Goal: Complete application form

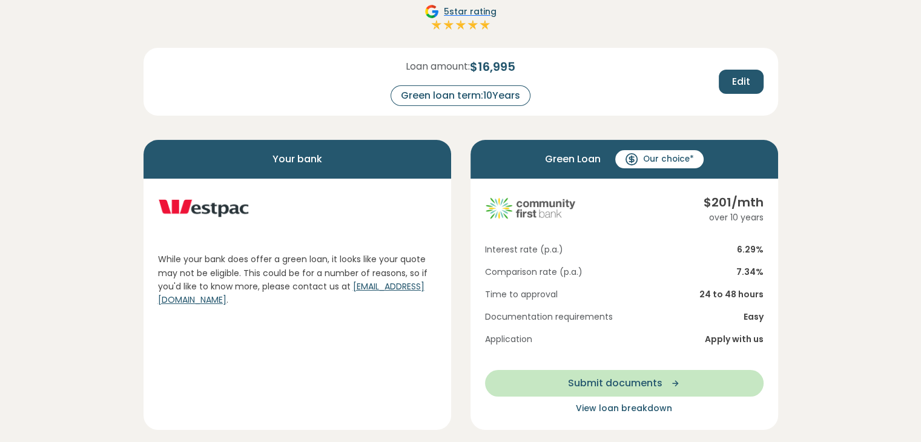
scroll to position [115, 0]
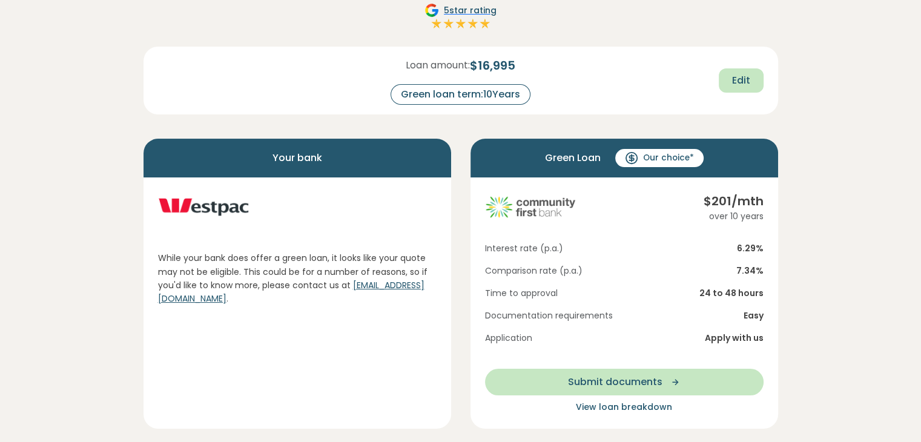
click at [734, 76] on span "Edit" at bounding box center [741, 80] width 18 height 15
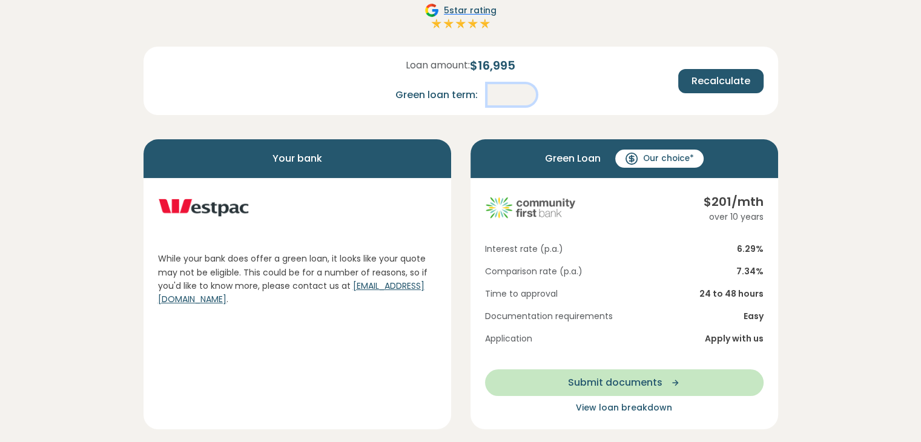
drag, startPoint x: 520, startPoint y: 97, endPoint x: 493, endPoint y: 96, distance: 26.7
click at [493, 96] on input "**" at bounding box center [511, 94] width 48 height 21
type input "*"
click at [718, 80] on span "Recalculate" at bounding box center [720, 81] width 59 height 15
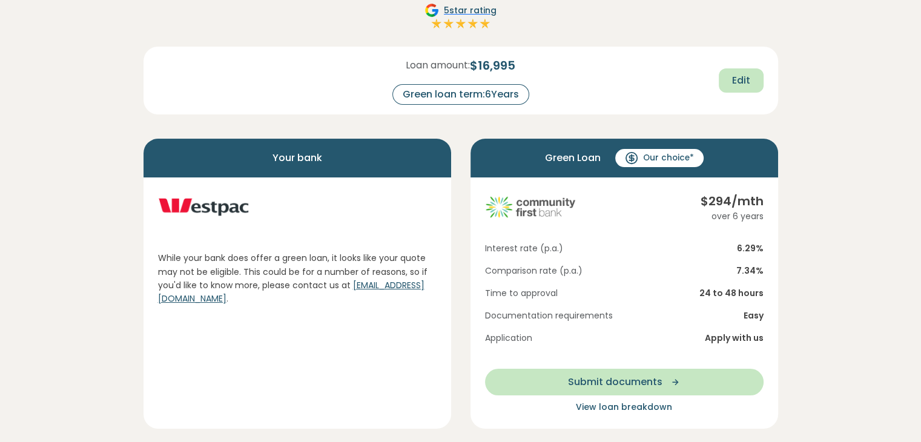
click at [742, 80] on span "Edit" at bounding box center [741, 80] width 18 height 15
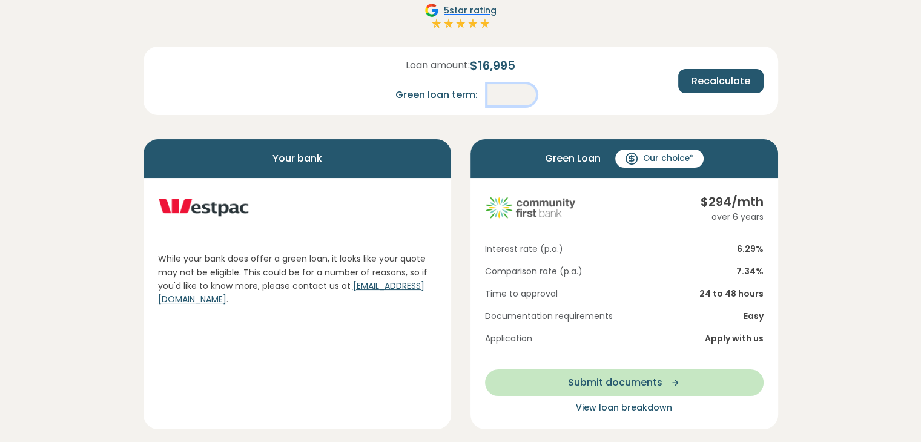
click at [516, 91] on input "*" at bounding box center [511, 94] width 48 height 21
type input "*"
click at [717, 82] on span "Recalculate" at bounding box center [720, 81] width 59 height 15
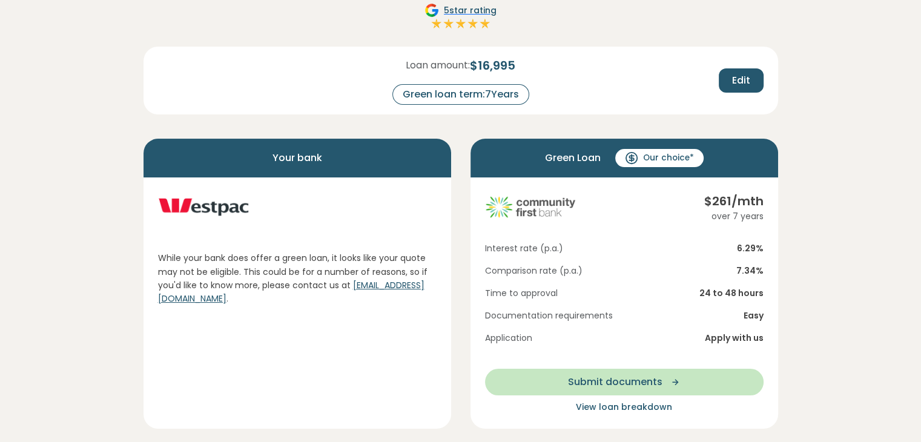
click at [663, 156] on span "Our choice*" at bounding box center [668, 158] width 51 height 12
click at [734, 81] on span "Edit" at bounding box center [741, 80] width 18 height 15
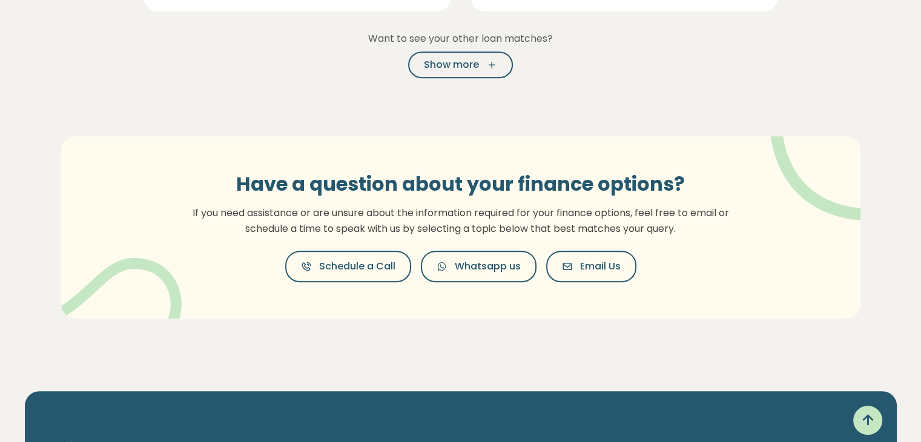
scroll to position [0, 0]
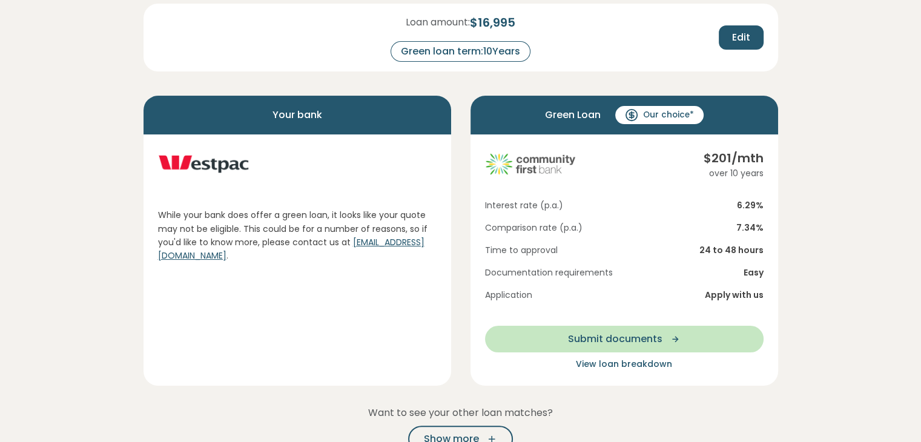
scroll to position [164, 0]
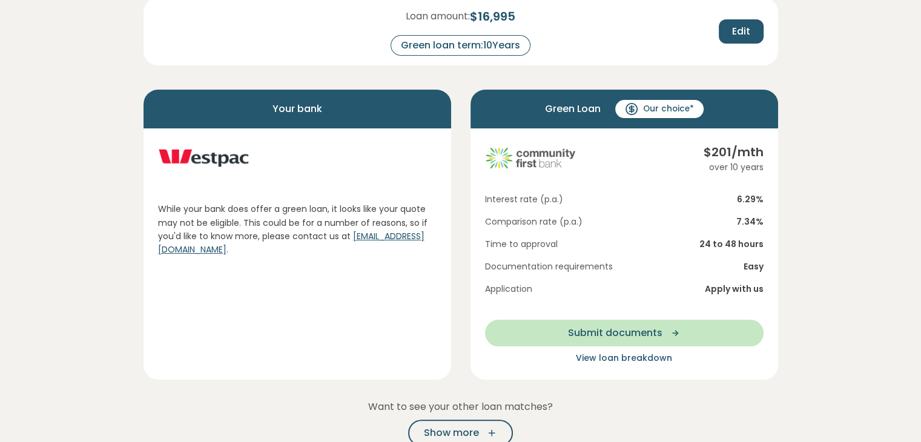
click at [506, 44] on div "Green loan term: 10 Years" at bounding box center [461, 45] width 140 height 21
click at [745, 34] on span "Edit" at bounding box center [741, 31] width 18 height 15
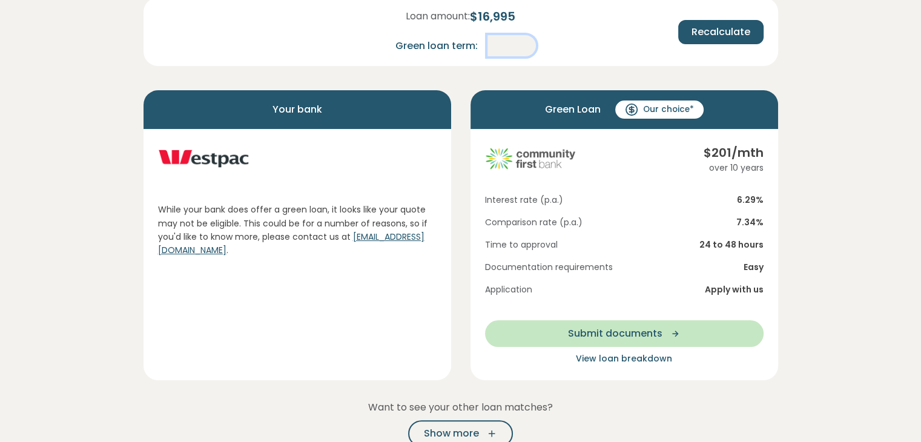
drag, startPoint x: 520, startPoint y: 47, endPoint x: 498, endPoint y: 47, distance: 21.8
click at [498, 47] on input "**" at bounding box center [511, 45] width 48 height 21
type input "*"
click at [733, 32] on span "Recalculate" at bounding box center [720, 32] width 59 height 15
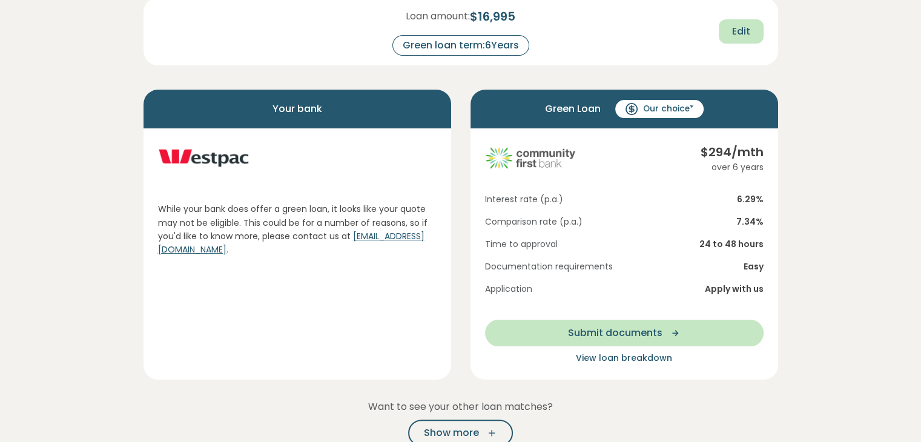
click at [734, 31] on span "Edit" at bounding box center [741, 31] width 18 height 15
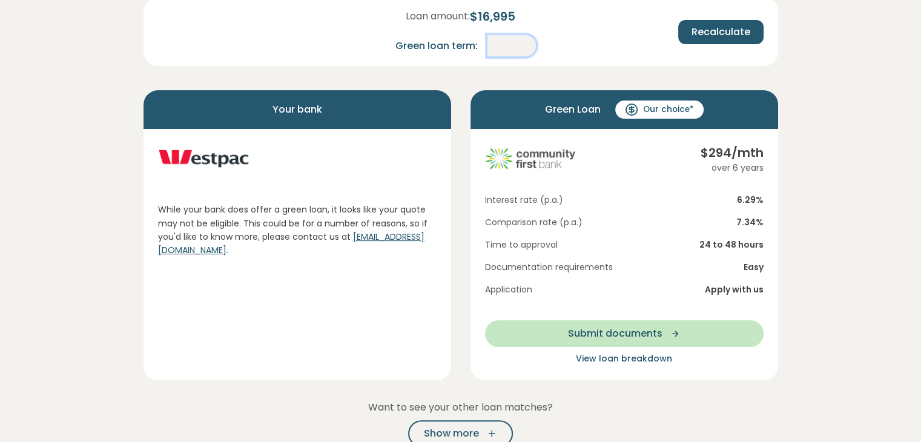
drag, startPoint x: 521, startPoint y: 45, endPoint x: 441, endPoint y: 71, distance: 83.5
click at [441, 71] on div "Loan amount: $ 16,995 Green loan term: * Recalculate" at bounding box center [460, 37] width 635 height 78
type input "*"
click at [718, 37] on span "Recalculate" at bounding box center [720, 32] width 59 height 15
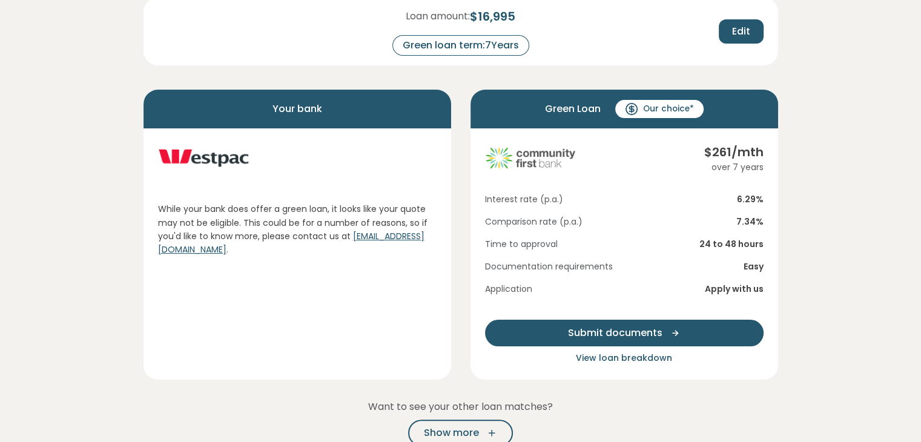
click at [668, 336] on icon "button" at bounding box center [671, 333] width 18 height 11
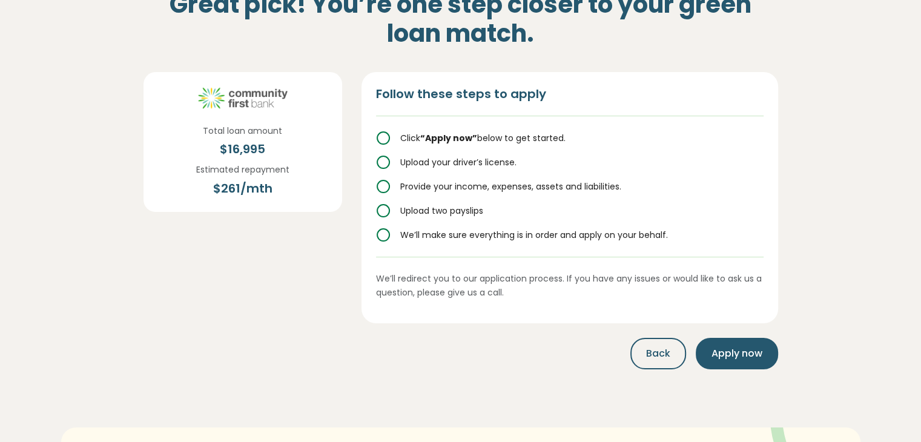
scroll to position [86, 0]
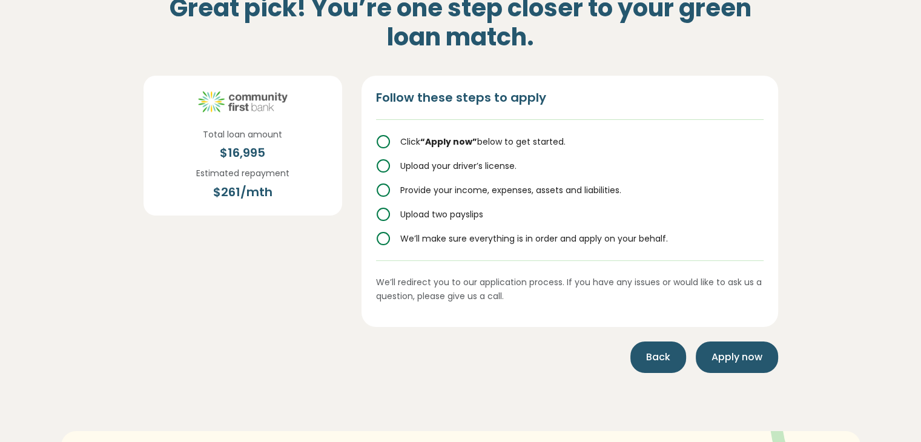
click at [648, 361] on span "Back" at bounding box center [658, 357] width 24 height 15
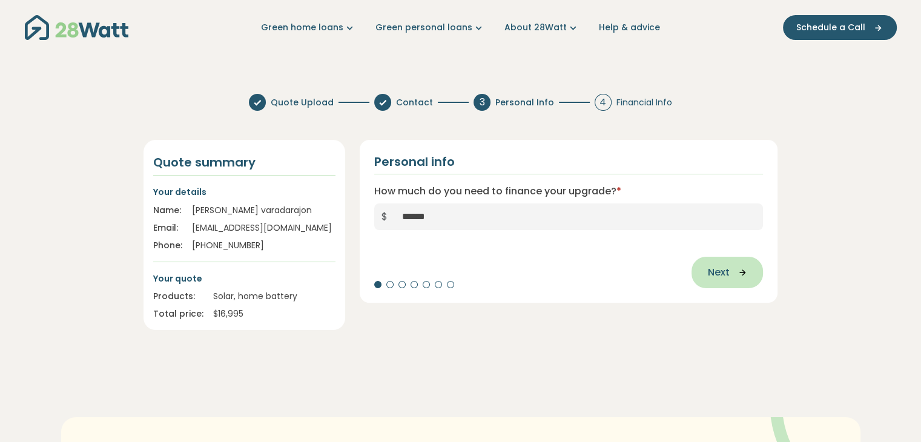
click at [728, 272] on span "Next" at bounding box center [718, 272] width 22 height 15
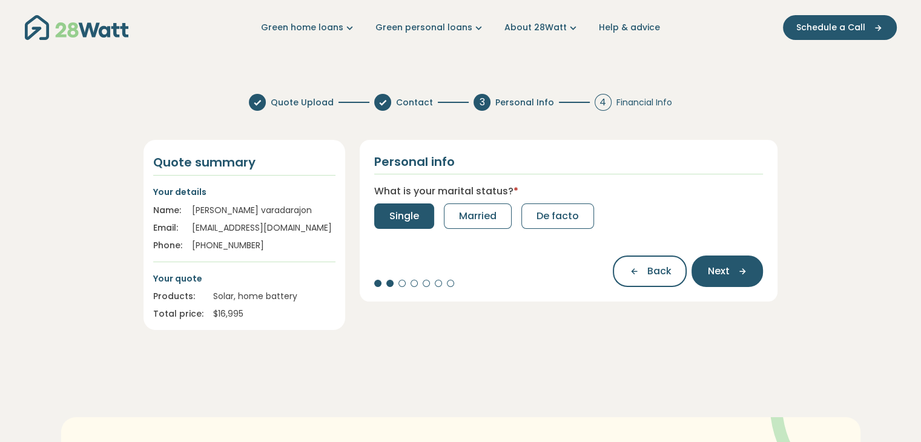
click at [407, 219] on span "Single" at bounding box center [404, 216] width 30 height 15
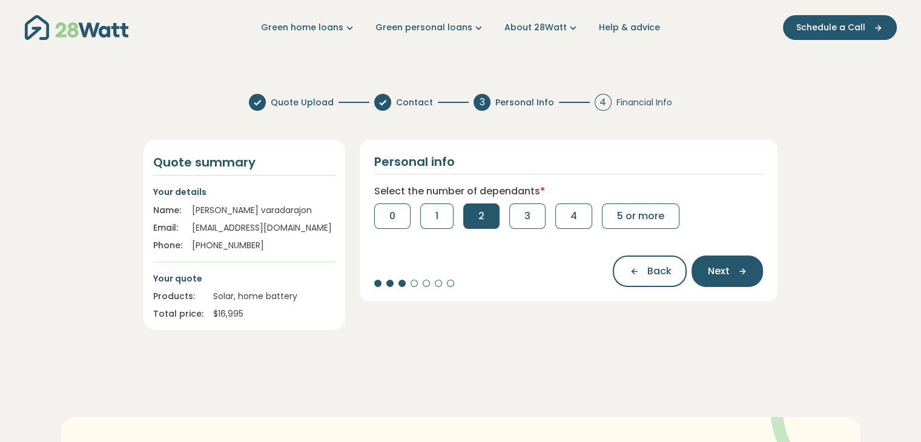
click at [475, 218] on button "2" at bounding box center [481, 215] width 36 height 25
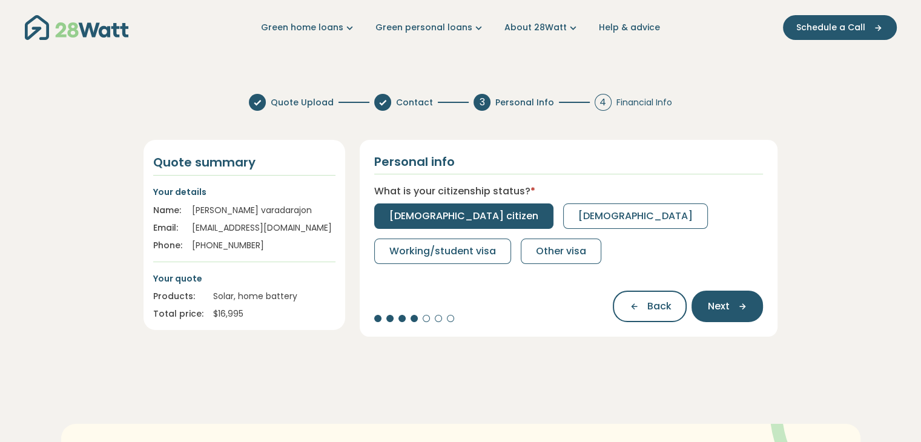
click at [412, 225] on button "Australian citizen" at bounding box center [463, 215] width 179 height 25
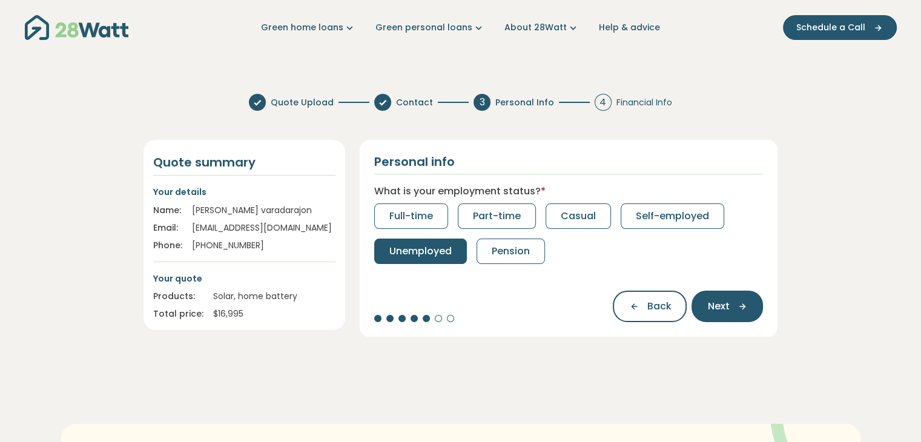
click at [427, 258] on button "Unemployed" at bounding box center [420, 251] width 93 height 25
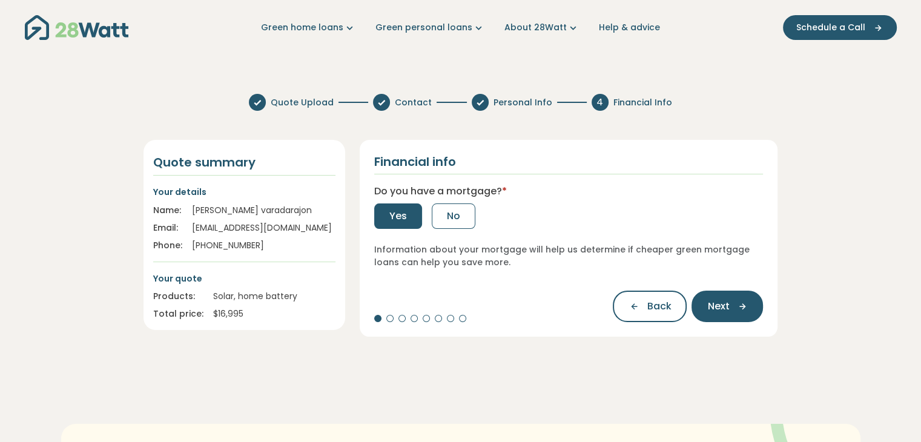
click at [397, 226] on button "Yes" at bounding box center [398, 215] width 48 height 25
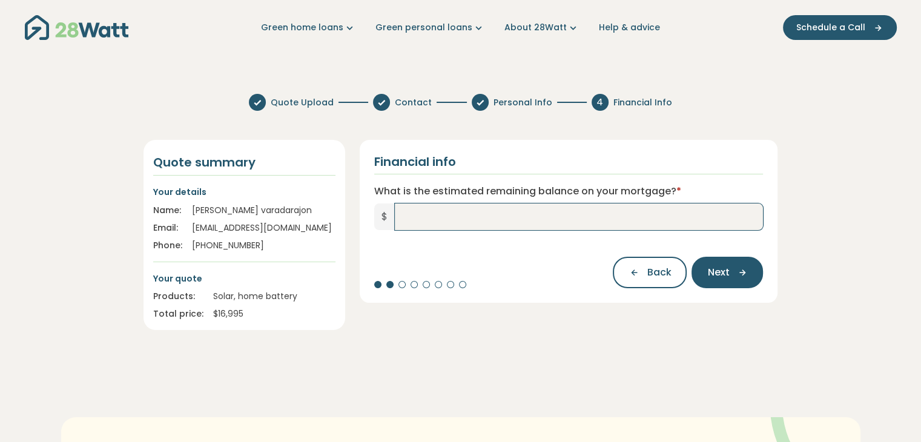
click at [542, 216] on input "What is the estimated remaining balance on your mortgage? *" at bounding box center [579, 216] width 369 height 27
type input "*******"
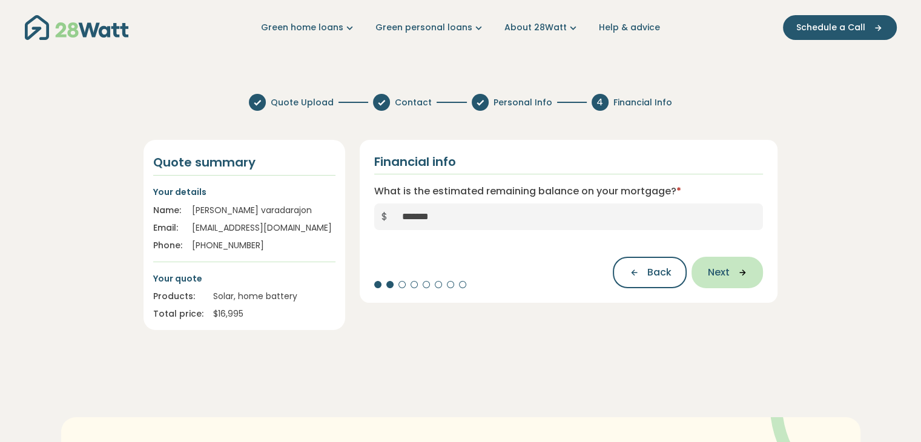
click at [731, 274] on icon "button" at bounding box center [738, 272] width 18 height 11
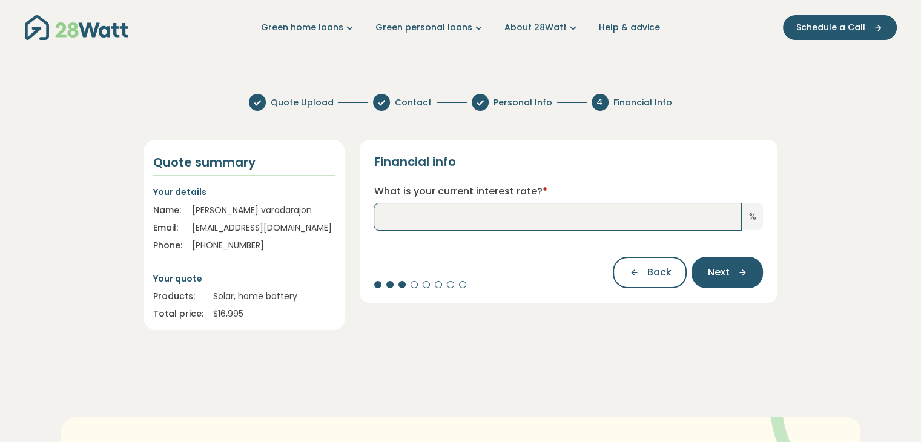
click at [504, 217] on input "What is your current interest rate? *" at bounding box center [558, 216] width 368 height 27
type input "***"
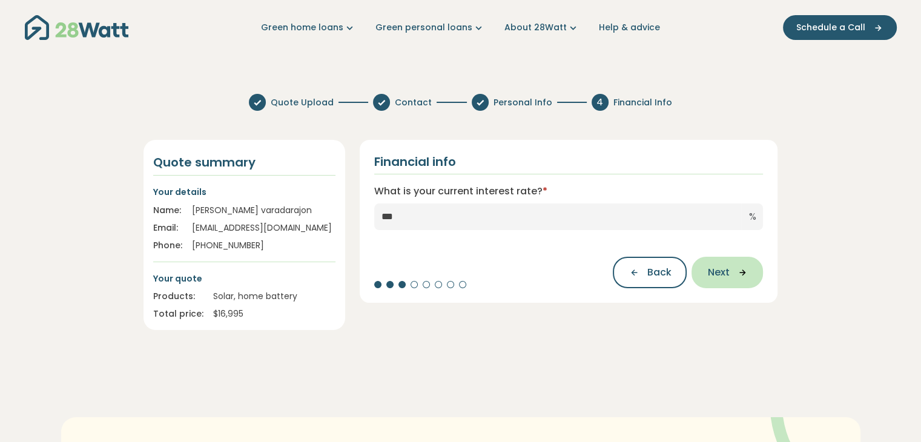
click at [729, 275] on icon "button" at bounding box center [738, 272] width 18 height 11
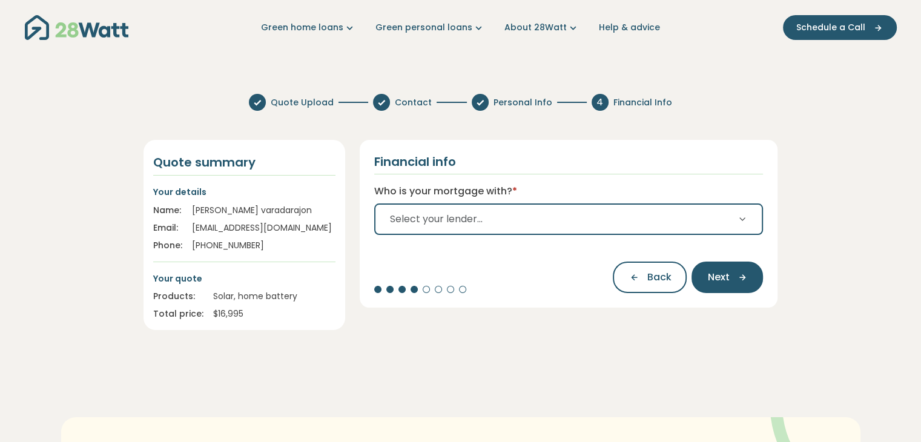
click at [545, 220] on button "Select your lender..." at bounding box center [568, 218] width 389 height 31
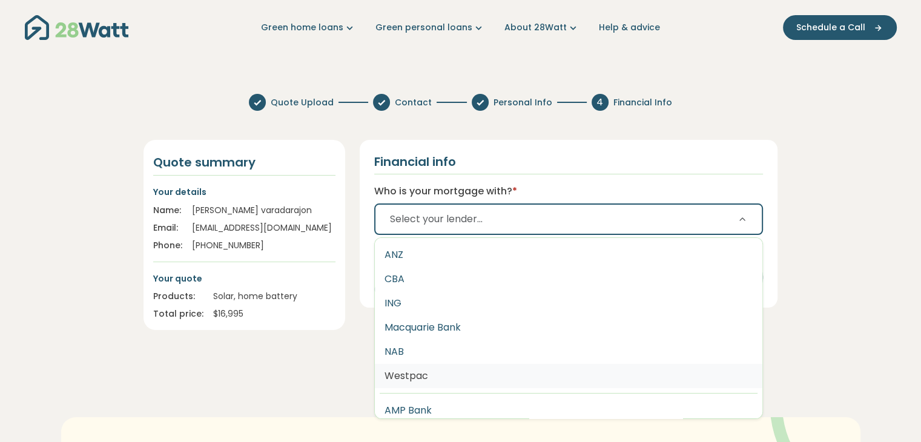
click at [454, 381] on button "Westpac" at bounding box center [569, 376] width 388 height 24
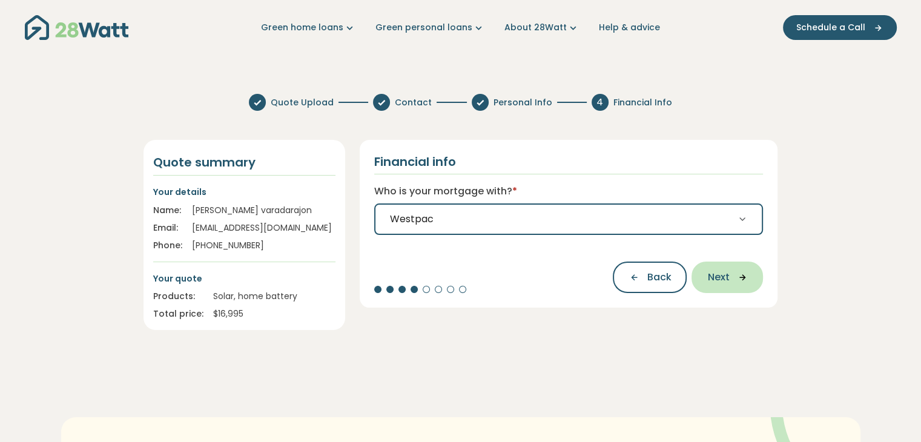
click at [725, 270] on span "Next" at bounding box center [718, 277] width 22 height 15
select select "*******"
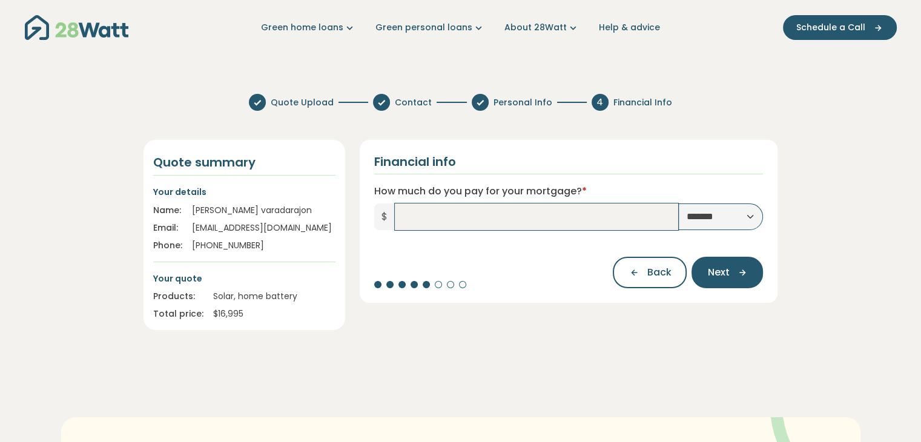
click at [492, 218] on input "How much do you pay for your mortgage? *" at bounding box center [537, 216] width 284 height 27
type input "*****"
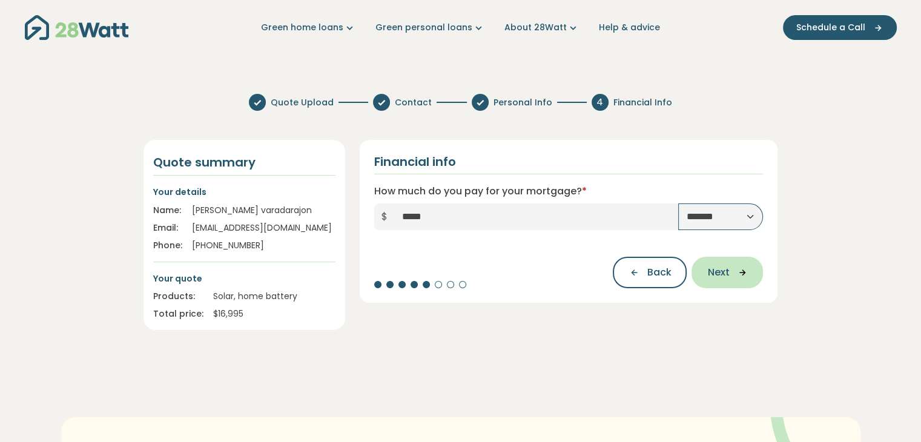
click at [727, 281] on button "Next" at bounding box center [726, 272] width 71 height 31
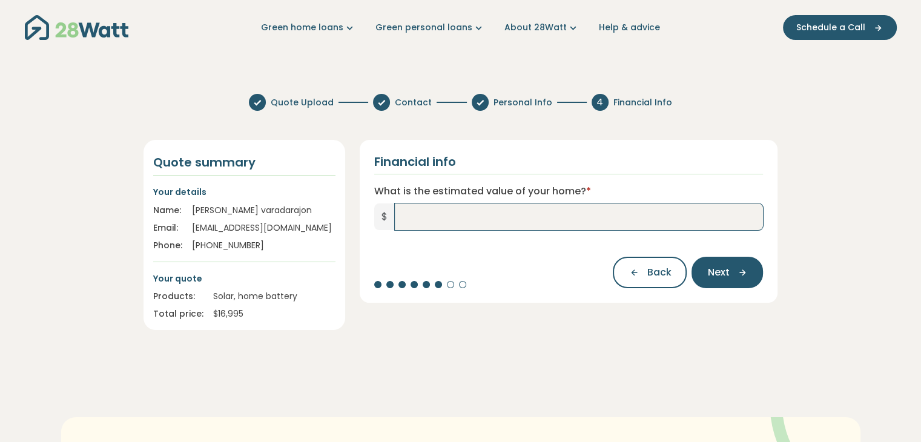
click at [539, 219] on input "What is the estimated value of your home? *" at bounding box center [579, 216] width 369 height 27
type input "*******"
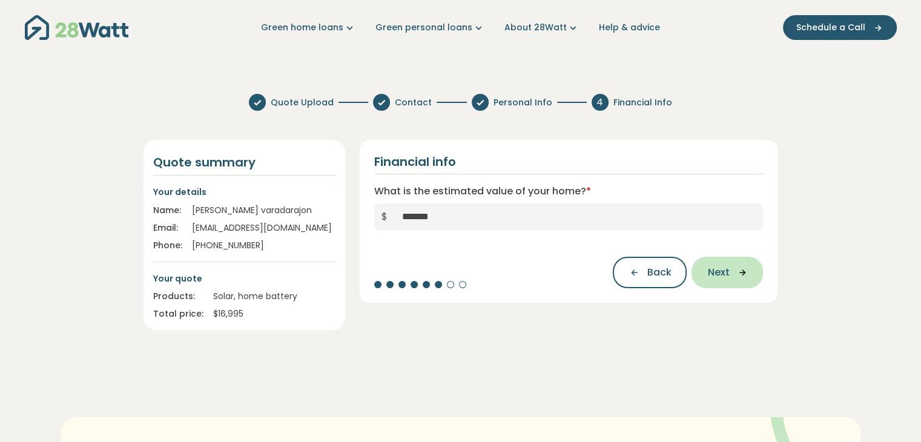
click at [730, 282] on button "Next" at bounding box center [726, 272] width 71 height 31
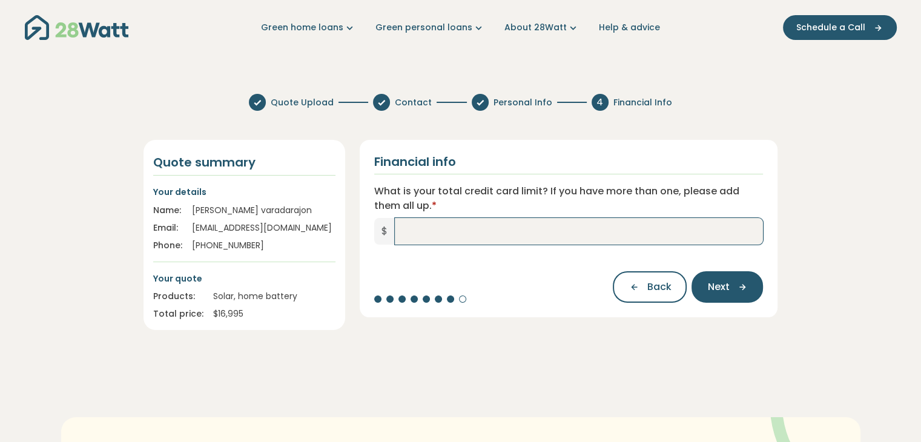
click at [518, 233] on input "What is your total credit card limit? If you have more than one, please add the…" at bounding box center [579, 231] width 369 height 27
type input "******"
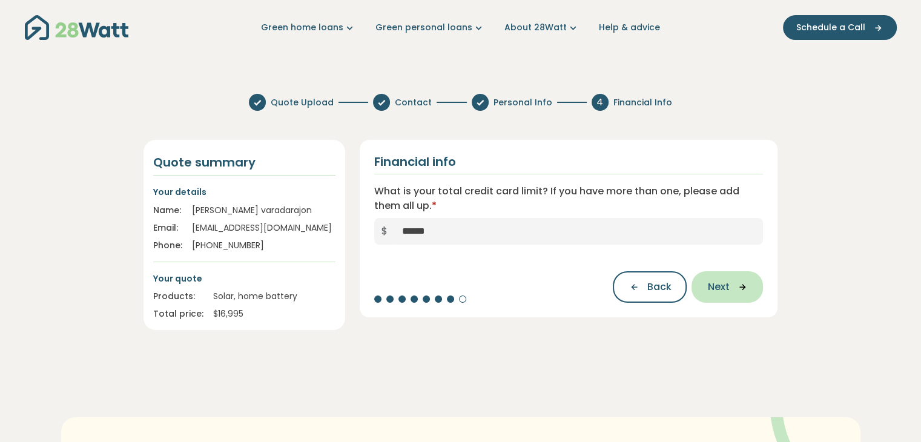
click at [736, 283] on icon "button" at bounding box center [738, 287] width 18 height 11
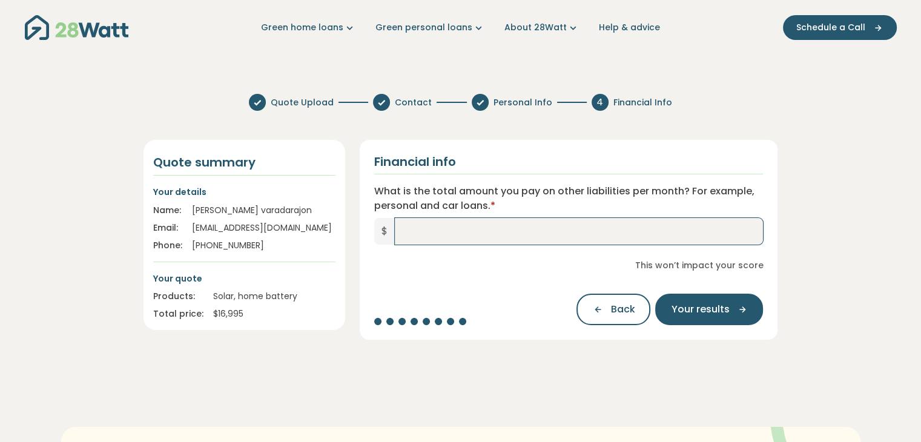
click at [552, 236] on input "What is the total amount you pay on other liabilities per month? For example, p…" at bounding box center [579, 231] width 369 height 27
type input "*"
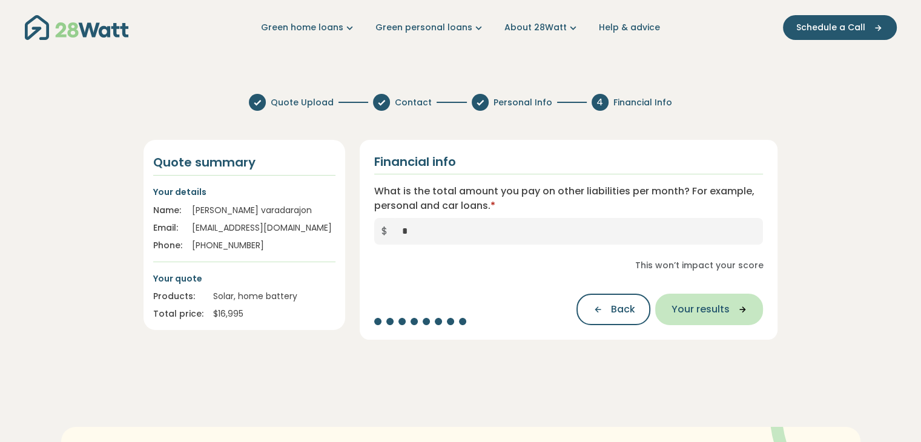
click at [700, 309] on span "Your results" at bounding box center [700, 309] width 58 height 15
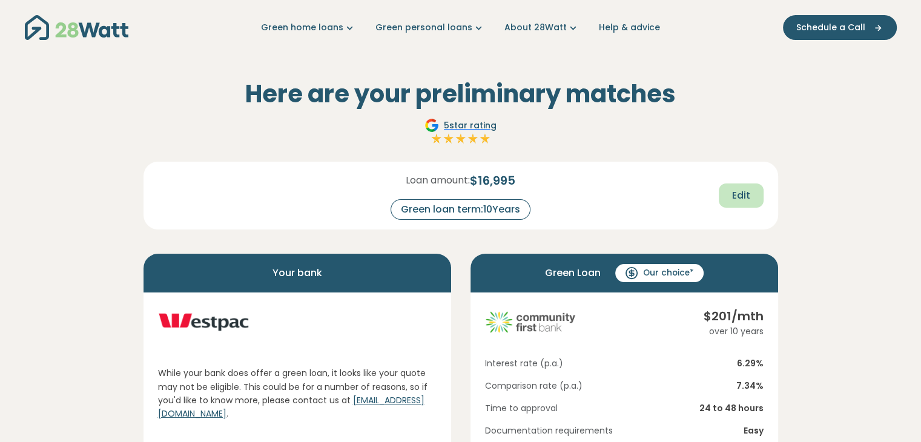
click at [747, 196] on span "Edit" at bounding box center [741, 195] width 18 height 15
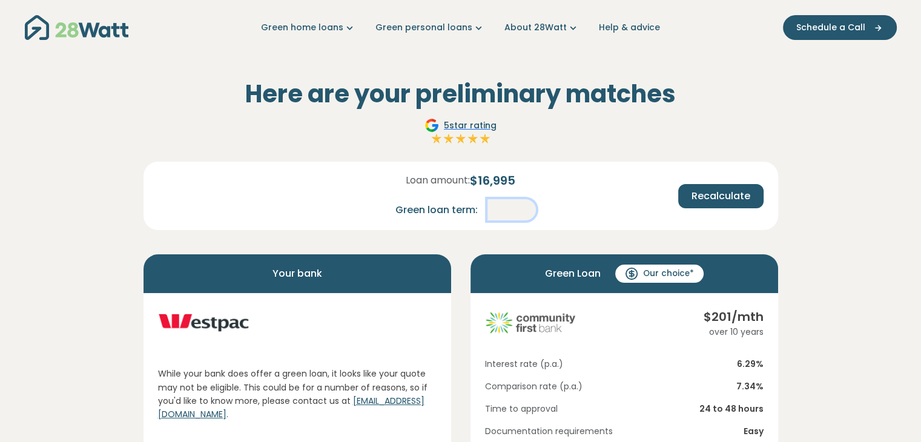
drag, startPoint x: 521, startPoint y: 209, endPoint x: 505, endPoint y: 209, distance: 15.7
click at [504, 209] on input "**" at bounding box center [511, 209] width 48 height 21
type input "*"
click at [722, 196] on span "Recalculate" at bounding box center [720, 196] width 59 height 15
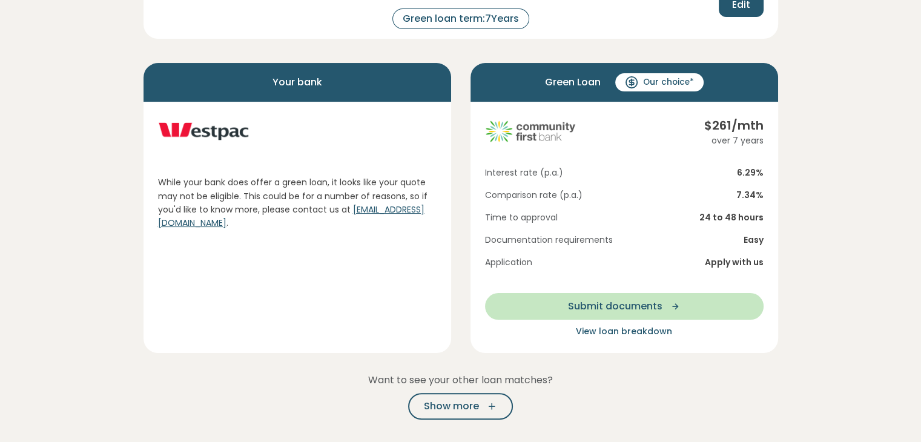
scroll to position [228, 0]
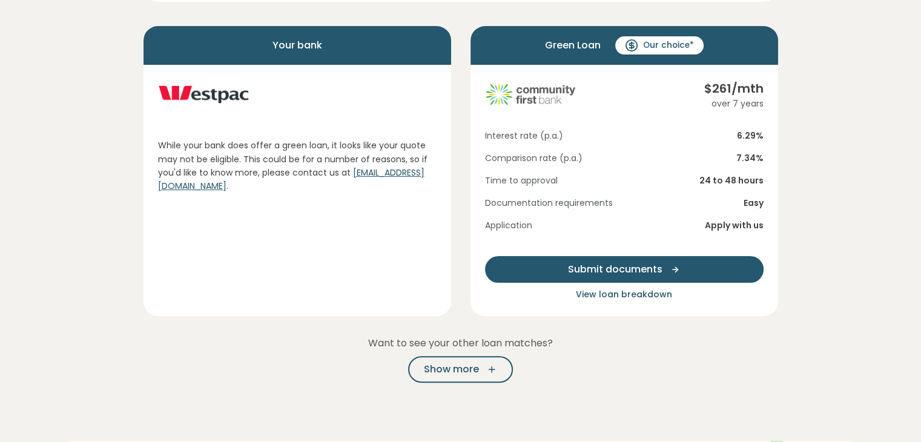
click at [734, 259] on button "Submit documents" at bounding box center [624, 269] width 279 height 27
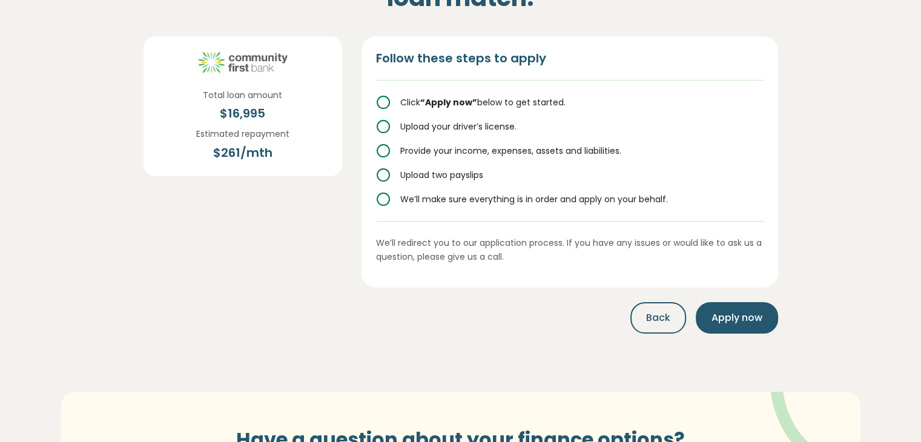
scroll to position [155, 0]
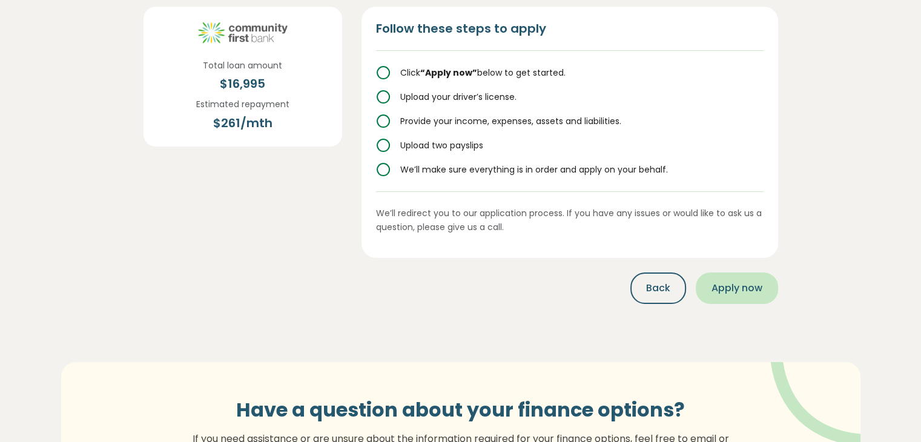
click at [748, 283] on span "Apply now" at bounding box center [736, 288] width 51 height 15
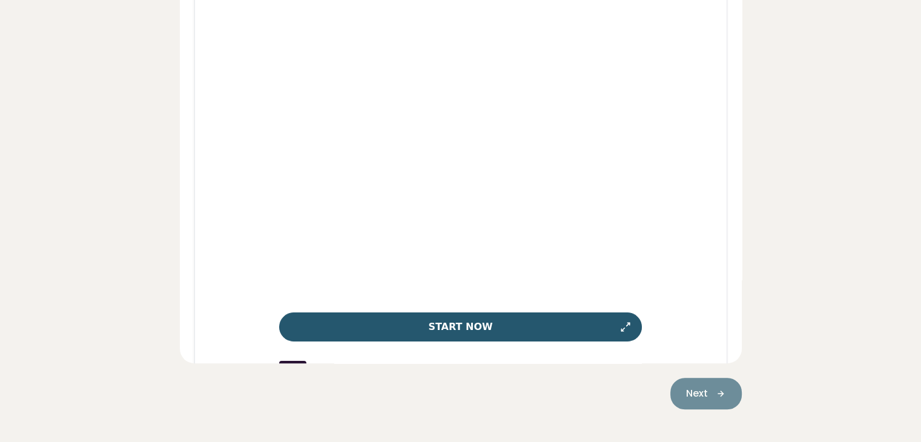
scroll to position [431, 0]
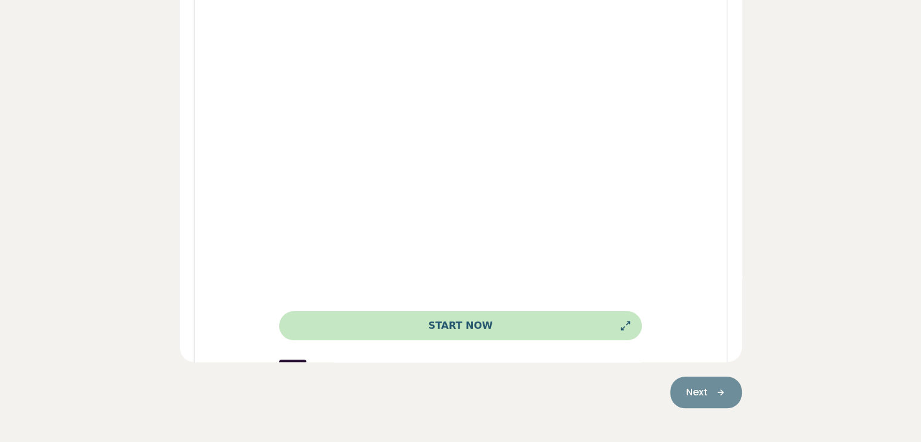
click at [475, 322] on button "Start Now" at bounding box center [460, 325] width 363 height 29
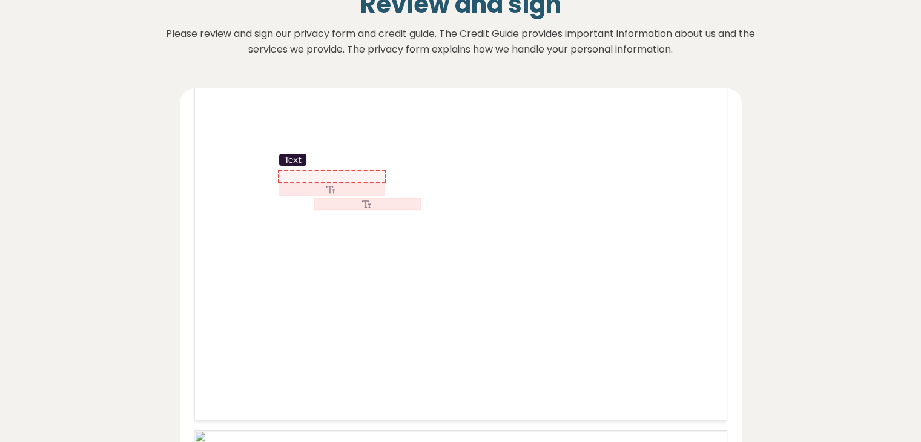
scroll to position [97, 0]
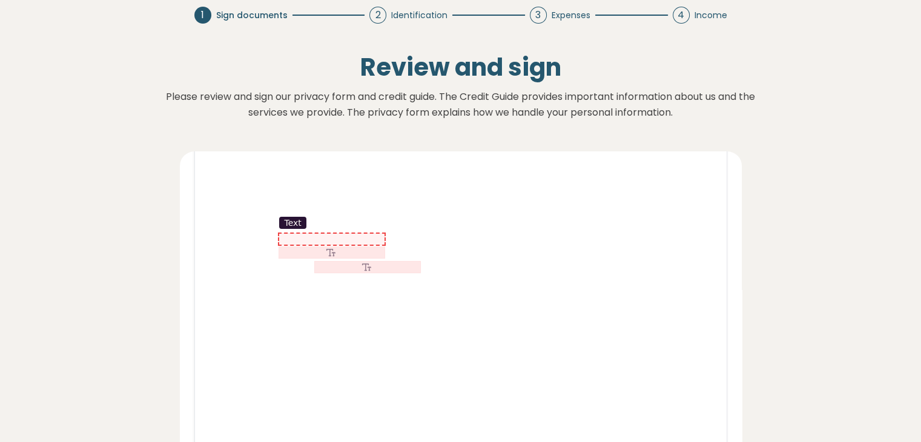
click at [293, 234] on div at bounding box center [331, 239] width 105 height 11
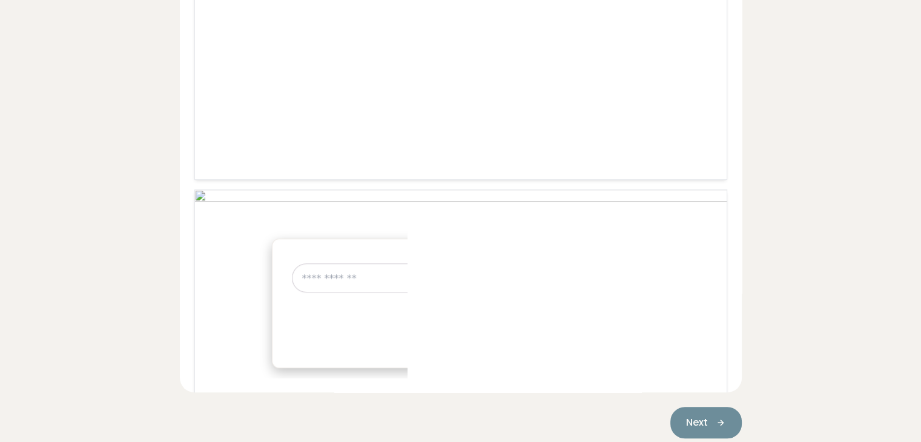
scroll to position [458, 0]
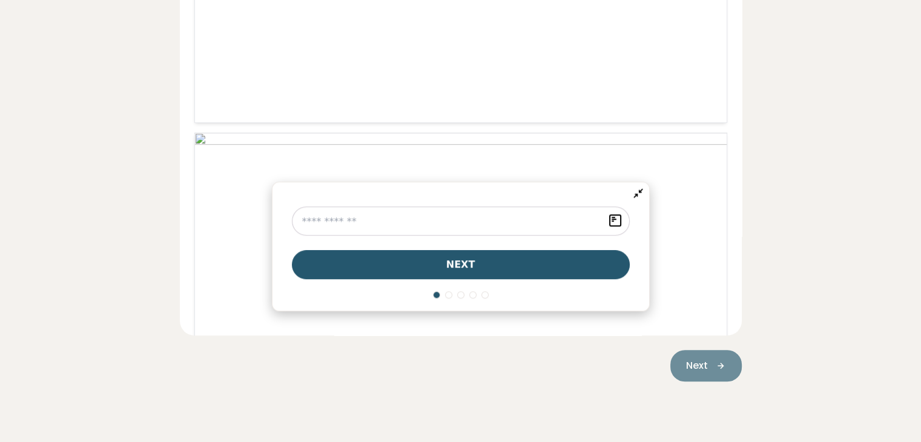
type input "*"
type input "**********"
click at [446, 265] on span "next" at bounding box center [460, 264] width 29 height 15
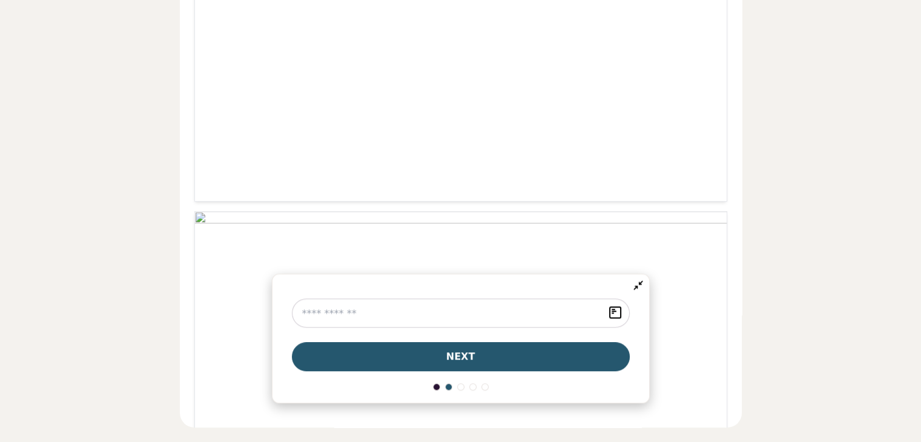
scroll to position [367, 0]
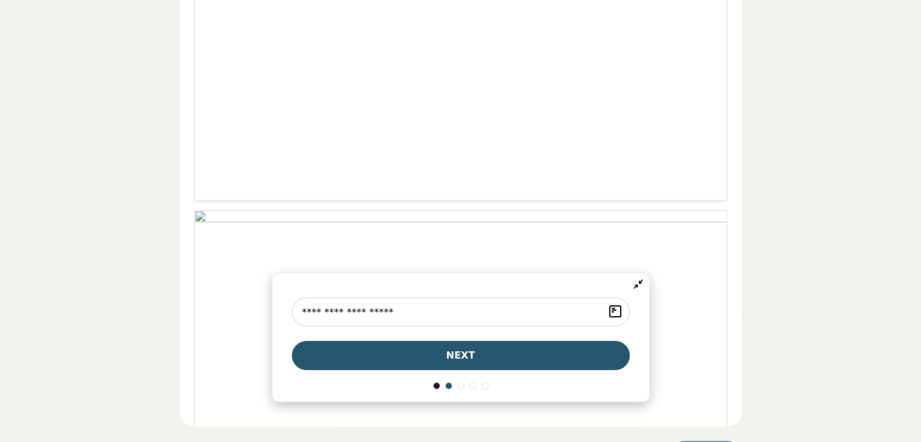
type input "**********"
click at [506, 362] on button "next" at bounding box center [461, 355] width 338 height 29
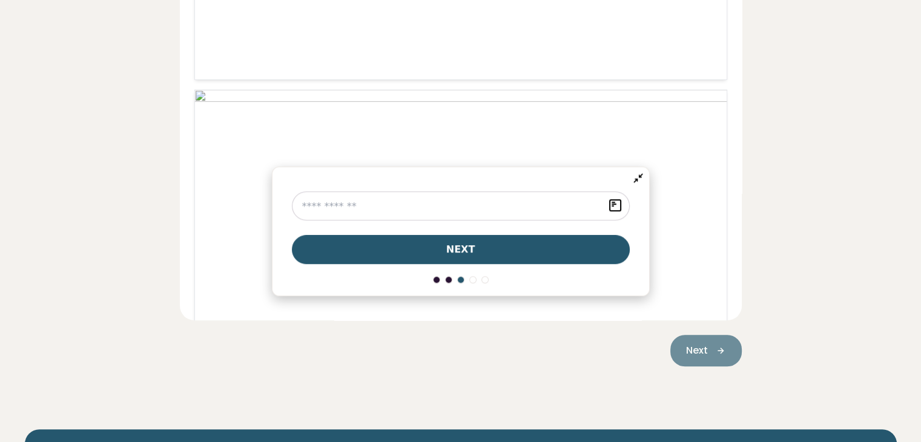
scroll to position [480, 0]
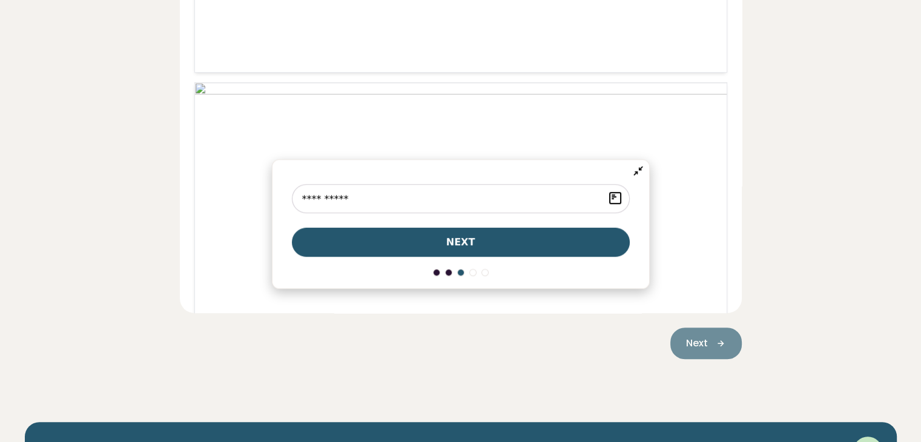
type input "**********"
click at [463, 248] on span "next" at bounding box center [460, 242] width 29 height 15
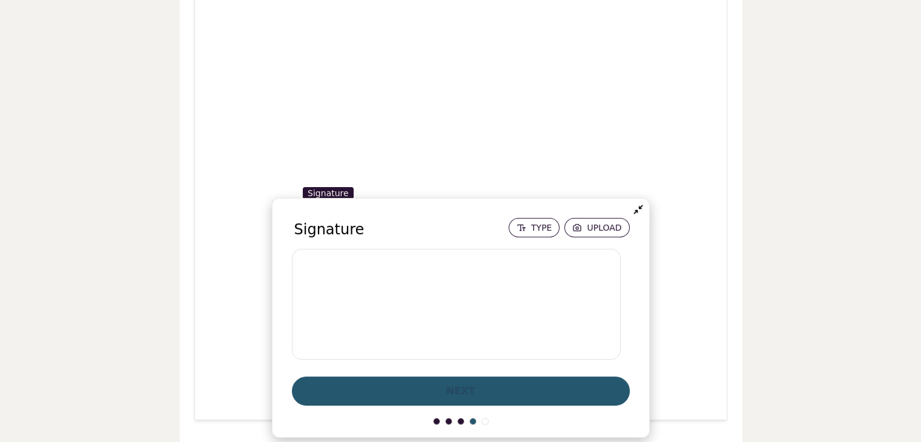
scroll to position [335, 0]
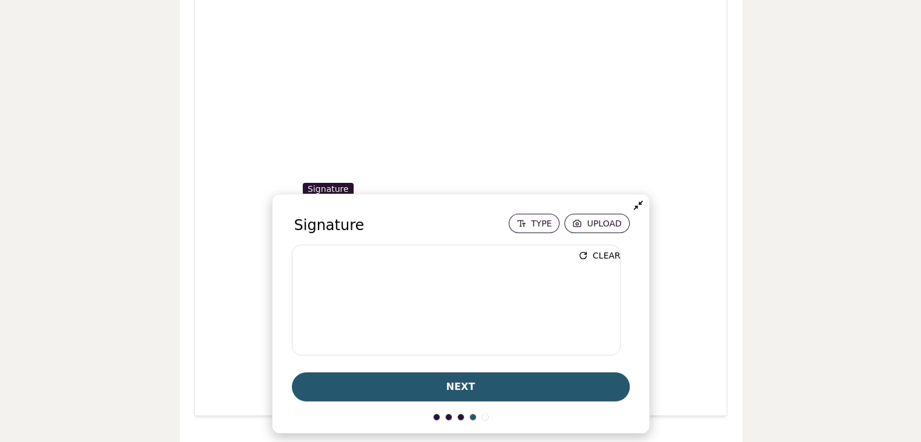
click at [458, 388] on span "next" at bounding box center [460, 387] width 29 height 15
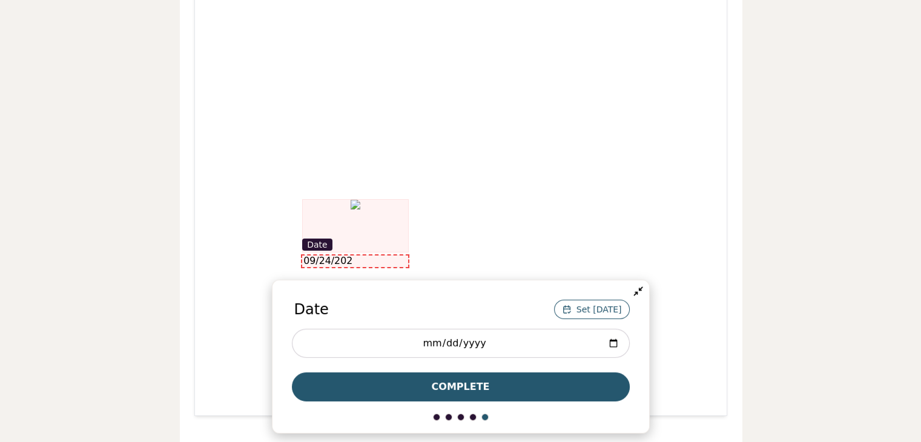
type input "**********"
click at [475, 383] on span "Complete" at bounding box center [461, 387] width 58 height 15
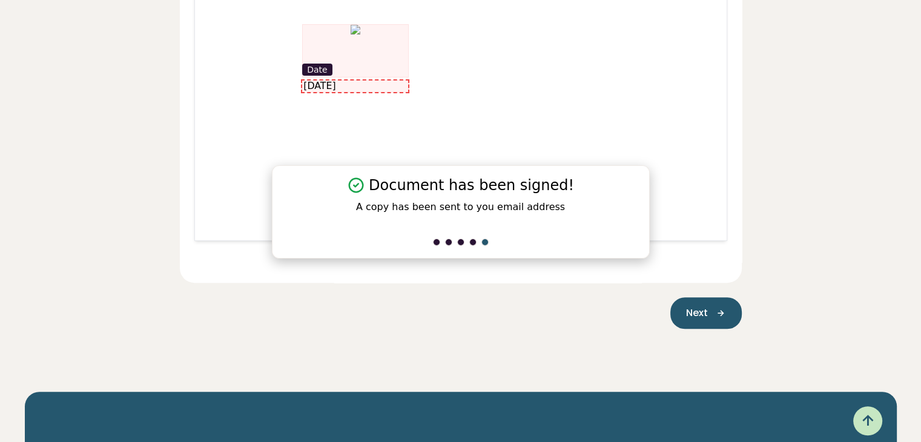
scroll to position [515, 0]
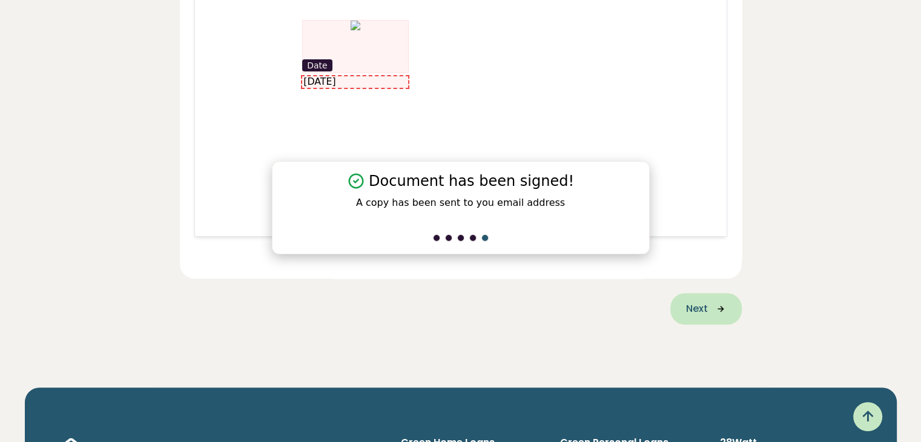
click at [711, 306] on icon "button" at bounding box center [717, 308] width 18 height 11
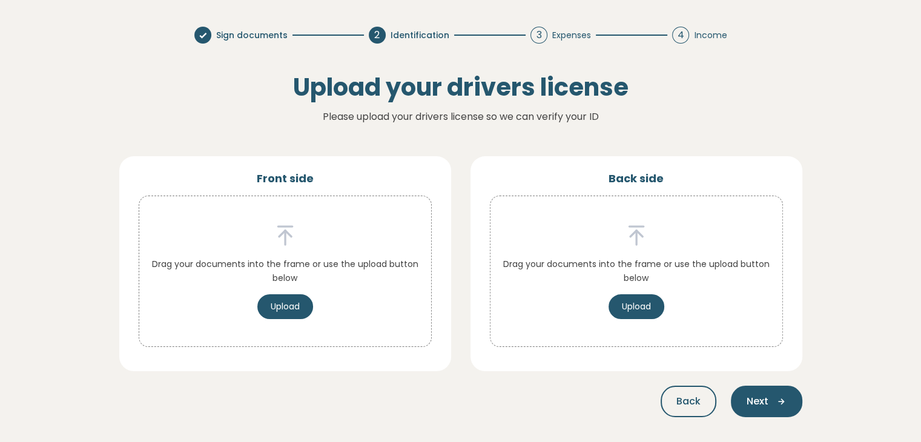
scroll to position [84, 0]
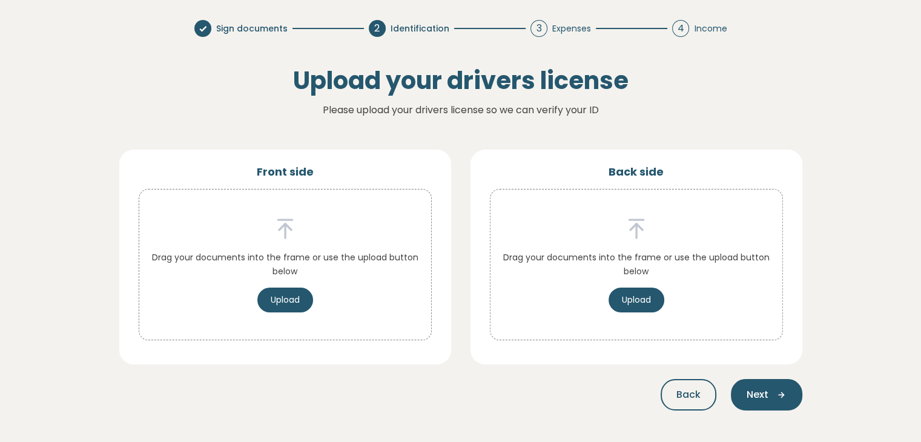
click at [731, 379] on button "Next" at bounding box center [766, 394] width 71 height 31
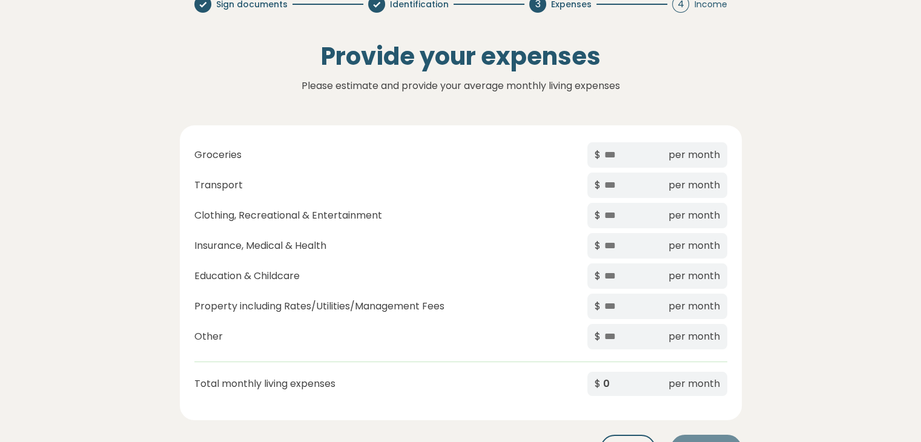
scroll to position [109, 0]
click at [671, 160] on span "per month" at bounding box center [693, 154] width 51 height 15
click at [667, 156] on div "$ per month" at bounding box center [657, 153] width 140 height 25
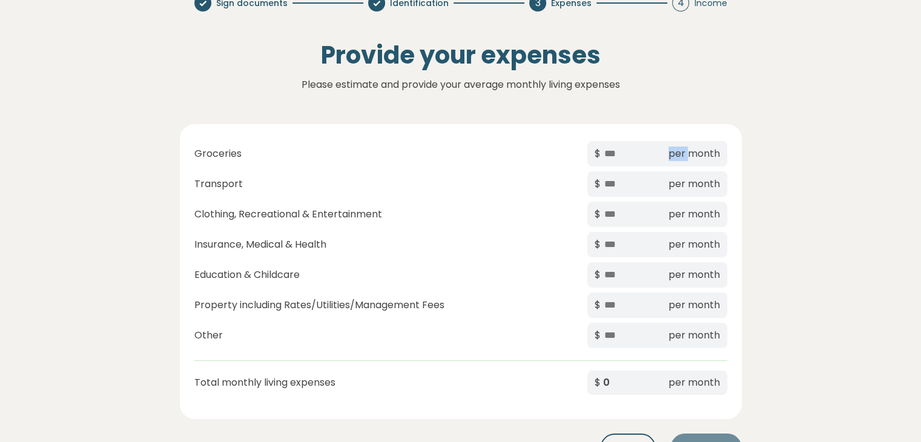
click at [667, 156] on div "$ per month" at bounding box center [657, 153] width 140 height 25
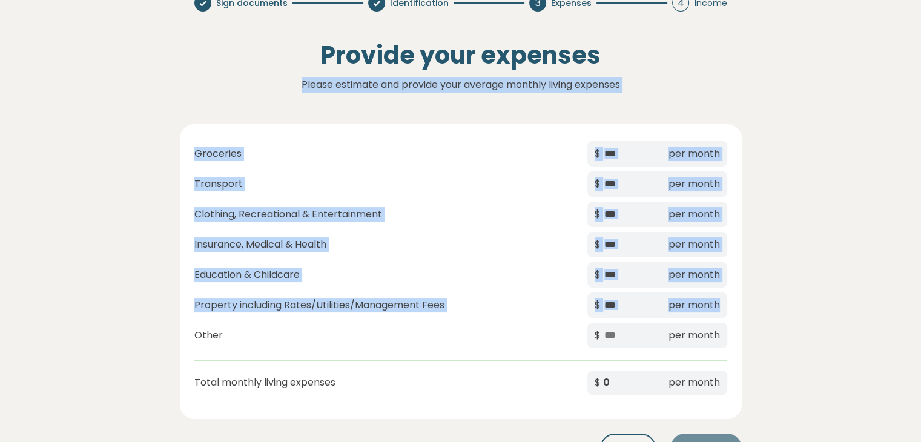
drag, startPoint x: 919, startPoint y: 174, endPoint x: 929, endPoint y: 290, distance: 116.7
click at [920, 290] on html "Green home loans Get started Learn more Use case Products Green personal loans …" at bounding box center [460, 390] width 921 height 999
click at [866, 237] on div "Provide your expenses Please estimate and provide your average monthly living e…" at bounding box center [461, 253] width 814 height 454
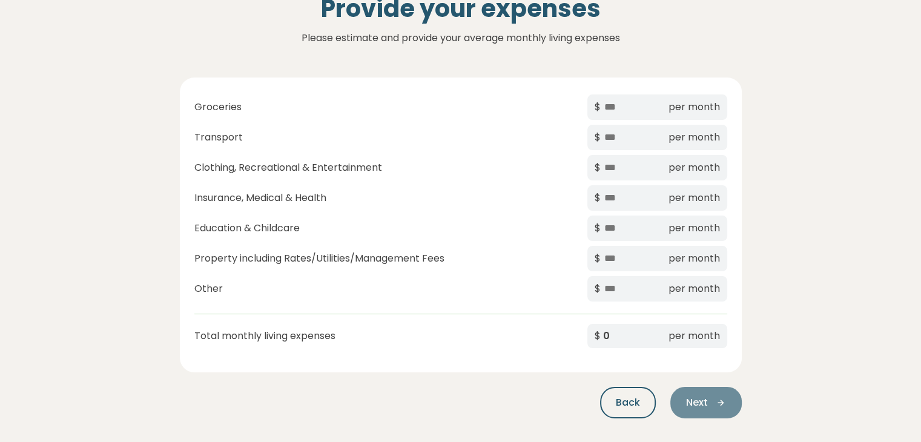
scroll to position [120, 0]
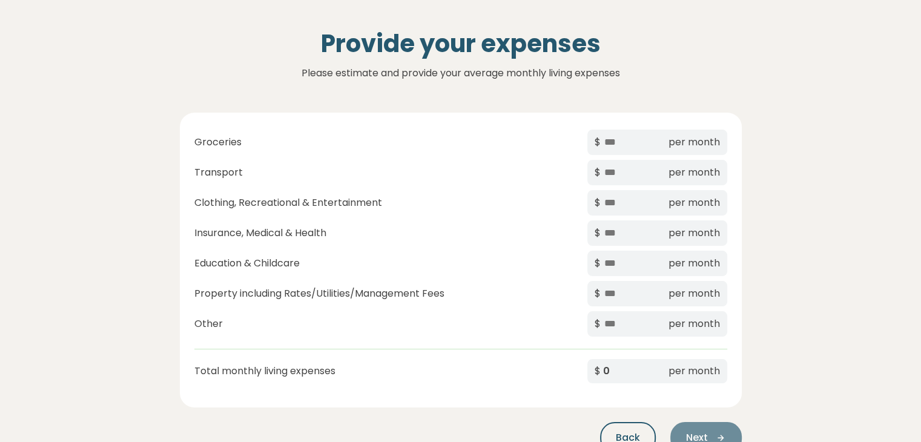
click at [669, 140] on span "per month" at bounding box center [693, 142] width 51 height 15
click at [610, 149] on input "text" at bounding box center [633, 142] width 61 height 16
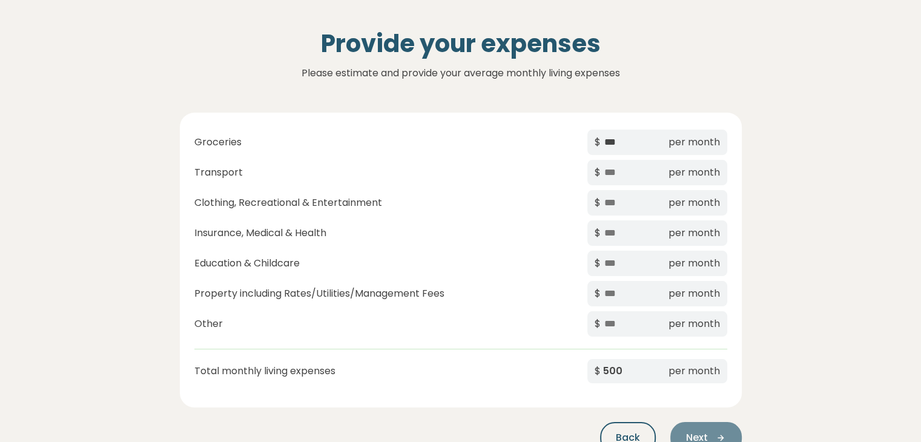
type input "***"
click at [615, 173] on input "text" at bounding box center [633, 173] width 61 height 16
type input "**"
click at [629, 204] on input "text" at bounding box center [633, 203] width 61 height 16
type input "**"
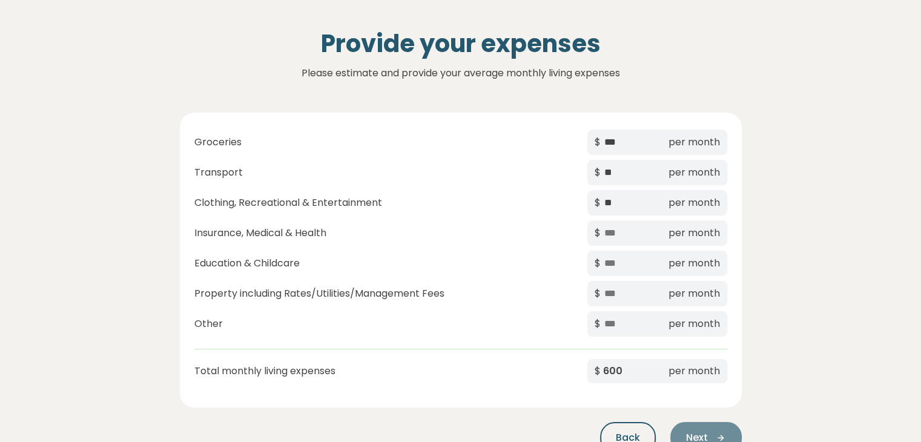
click at [607, 238] on input "text" at bounding box center [633, 233] width 61 height 16
type input "*"
click at [618, 265] on input "text" at bounding box center [633, 264] width 61 height 16
type input "***"
click at [598, 303] on div "$ per month" at bounding box center [657, 293] width 140 height 25
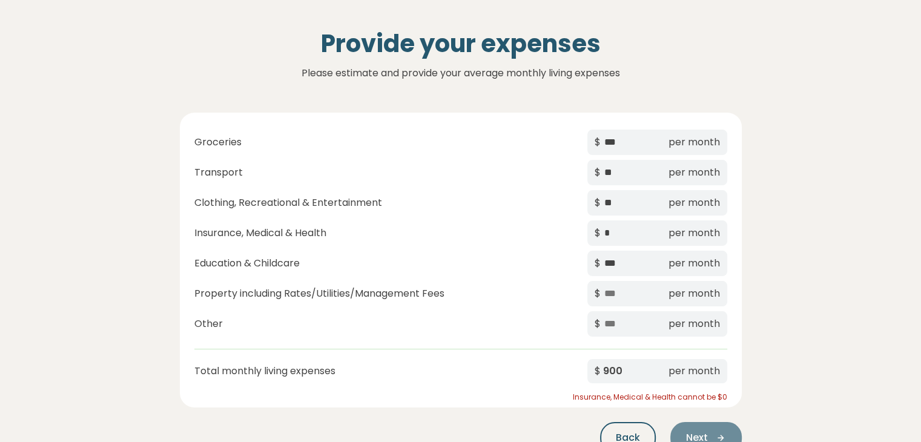
click at [615, 294] on input "text" at bounding box center [633, 294] width 61 height 16
type input "***"
click at [620, 323] on input "text" at bounding box center [633, 324] width 61 height 16
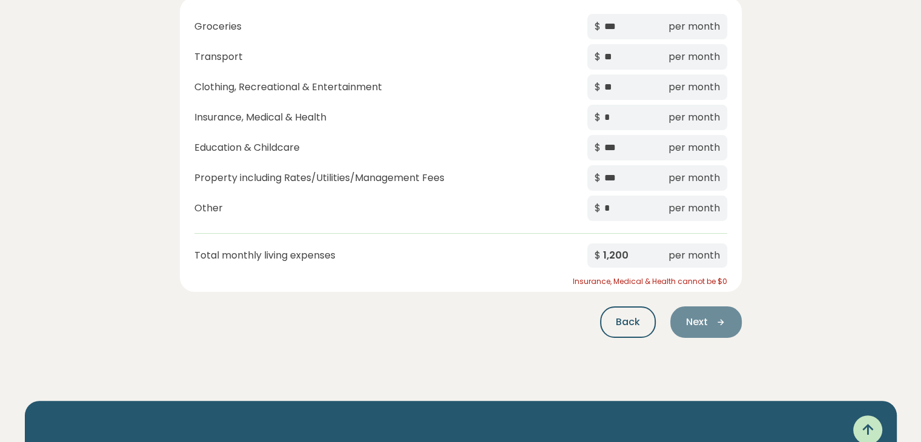
scroll to position [235, 0]
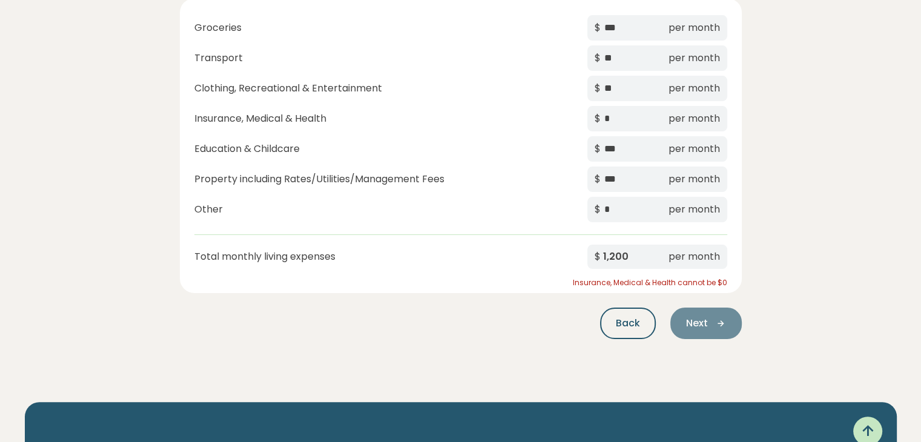
type input "*"
click at [718, 330] on div "Next" at bounding box center [705, 323] width 71 height 31
click at [698, 320] on div "Next" at bounding box center [705, 323] width 71 height 31
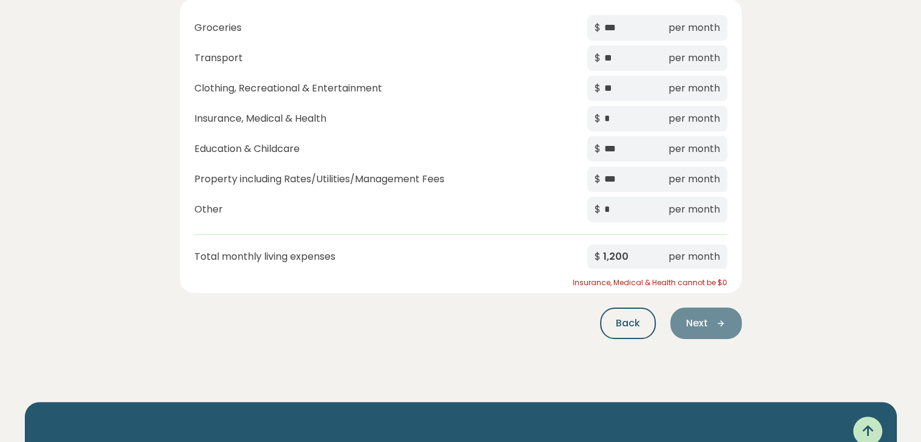
click at [612, 117] on input "*" at bounding box center [633, 119] width 61 height 16
type input "**"
click at [707, 324] on span "Next" at bounding box center [697, 323] width 22 height 15
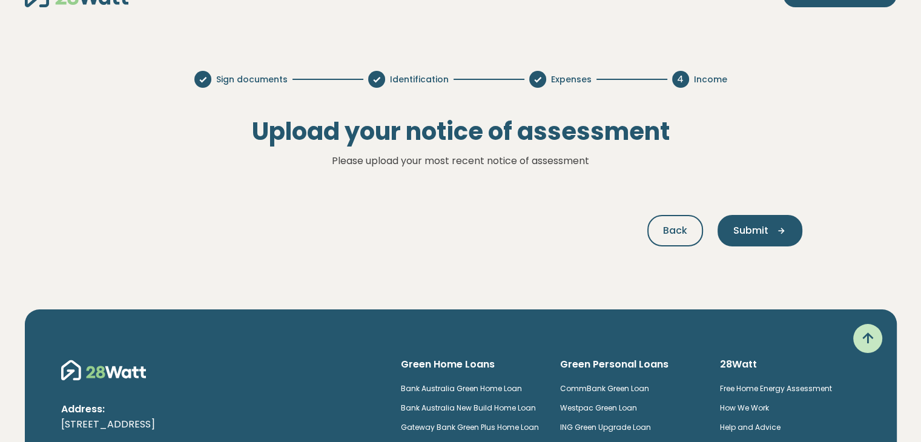
scroll to position [10, 0]
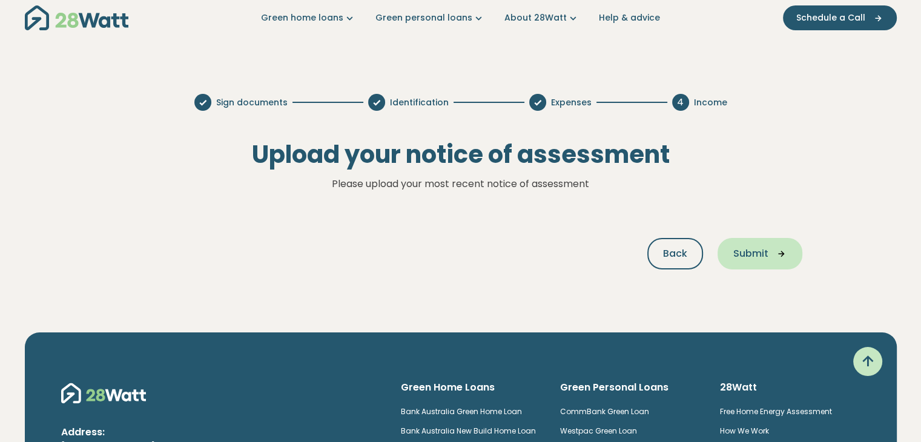
click at [767, 250] on span "Submit" at bounding box center [750, 253] width 35 height 15
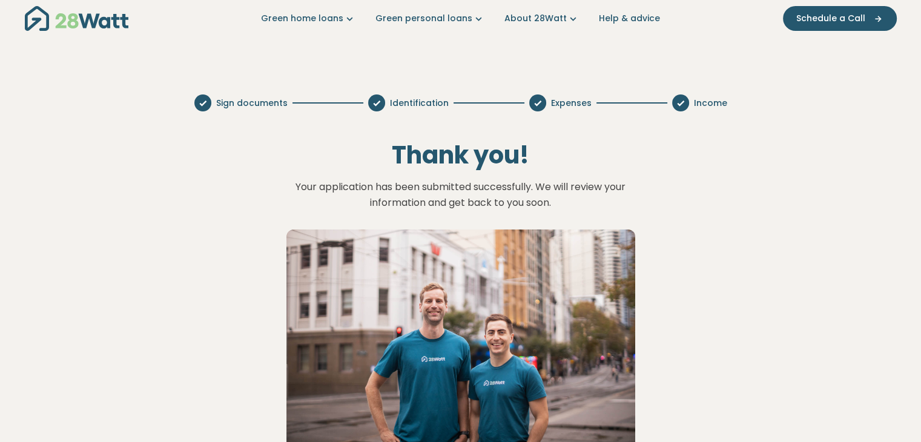
scroll to position [0, 0]
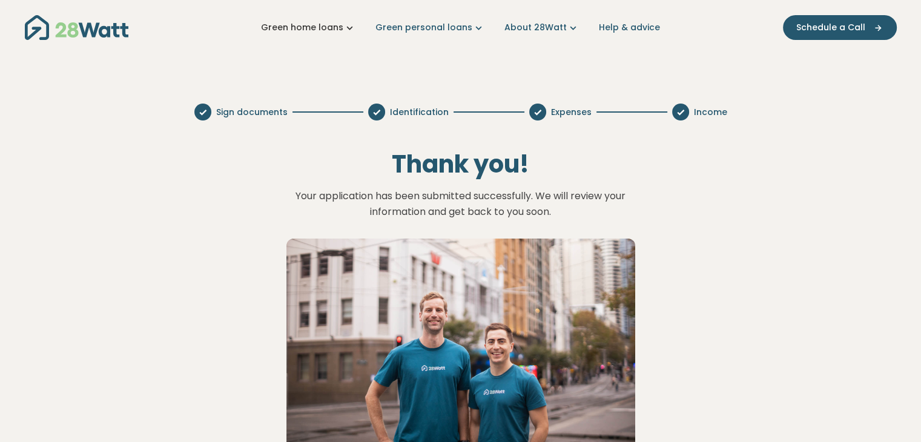
click at [351, 25] on icon "Main navigation" at bounding box center [349, 27] width 13 height 13
click at [140, 49] on div "Green home loans Get started Learn more Use case Products Green personal loans …" at bounding box center [461, 27] width 872 height 55
click at [621, 30] on link "Help & advice" at bounding box center [629, 27] width 61 height 13
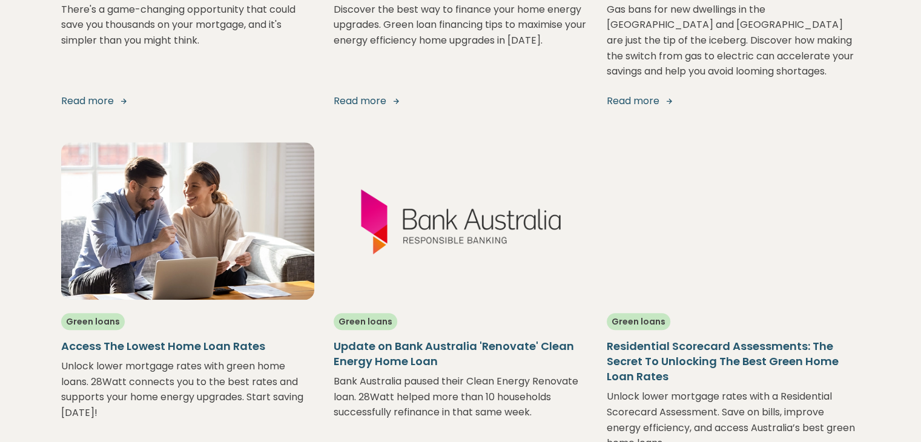
scroll to position [817, 0]
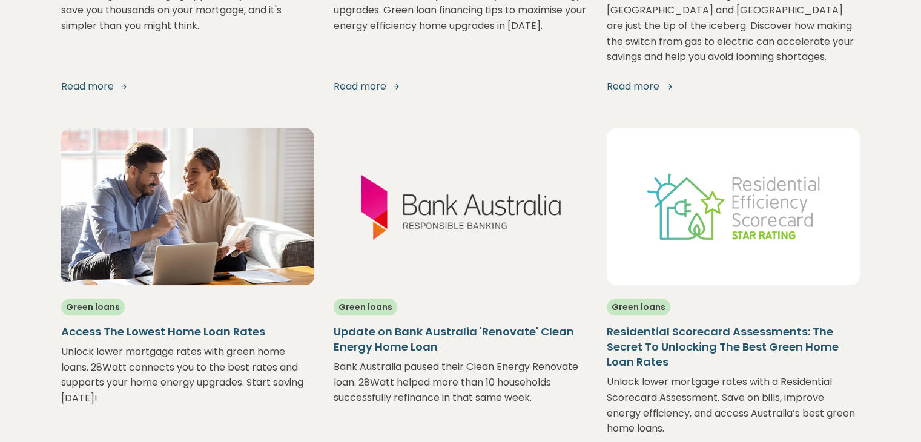
click at [920, 177] on html "Green home loans Get started Learn more Use case Products Green personal loans …" at bounding box center [460, 435] width 921 height 2505
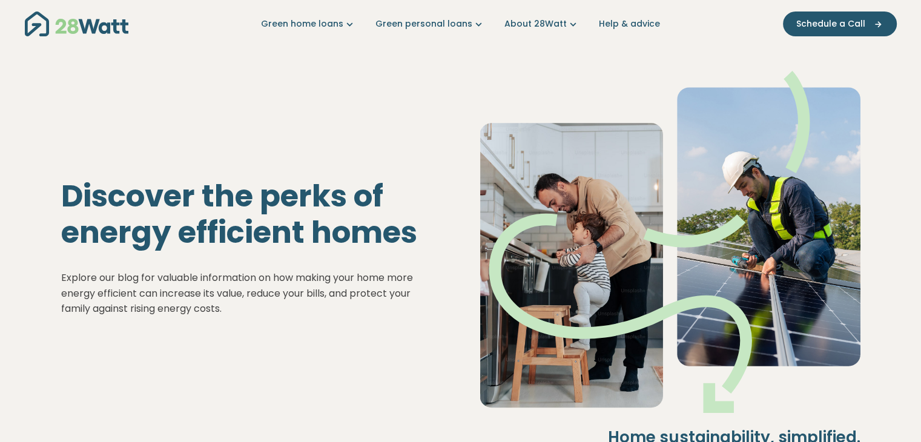
scroll to position [0, 0]
